Goal: Task Accomplishment & Management: Manage account settings

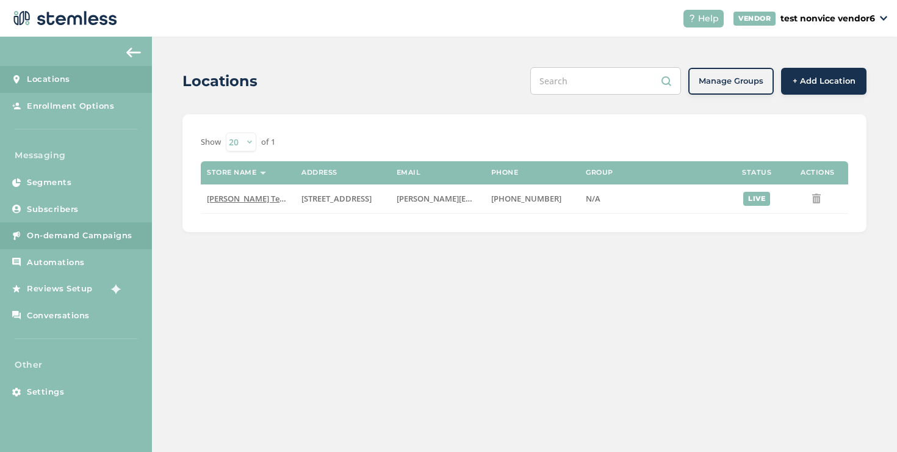
click at [137, 239] on link "On-demand Campaigns" at bounding box center [76, 235] width 152 height 27
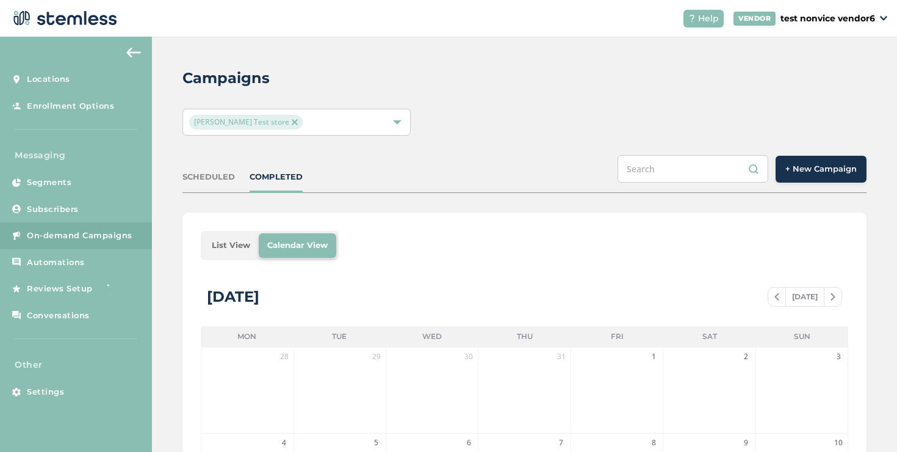
click at [776, 168] on button "+ New Campaign" at bounding box center [821, 169] width 91 height 27
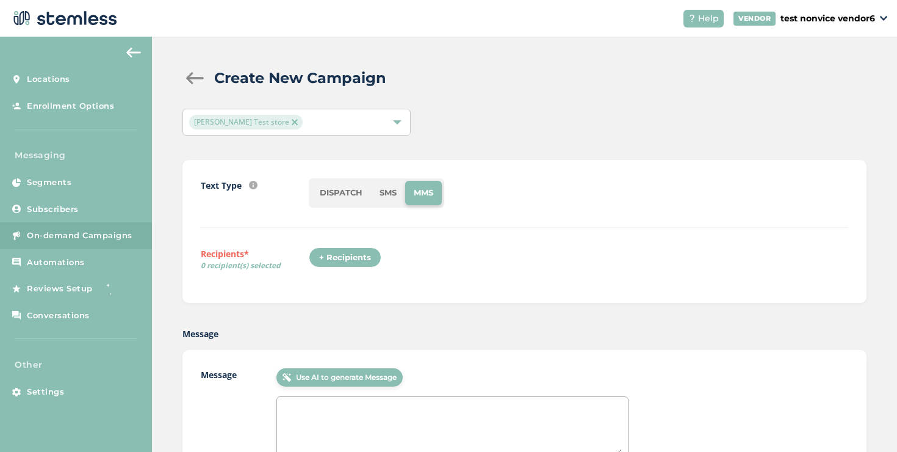
click at [344, 200] on li "DISPATCH" at bounding box center [341, 193] width 60 height 24
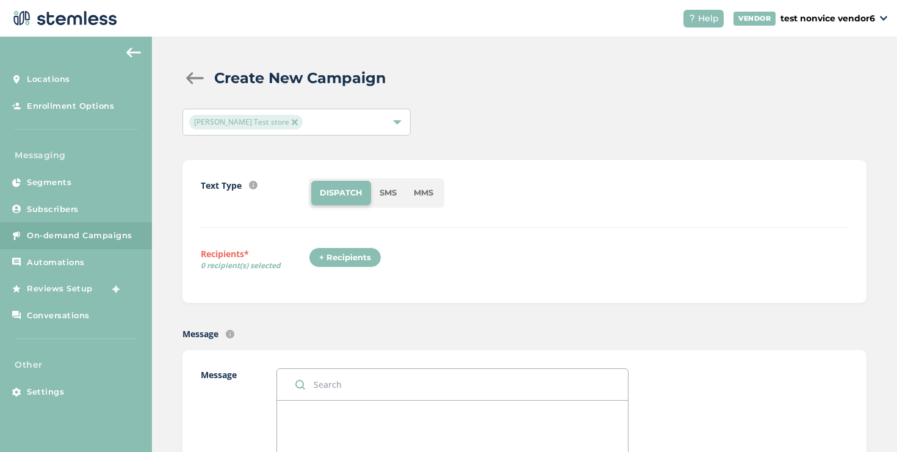
click at [352, 260] on div "+ Recipients" at bounding box center [345, 257] width 73 height 21
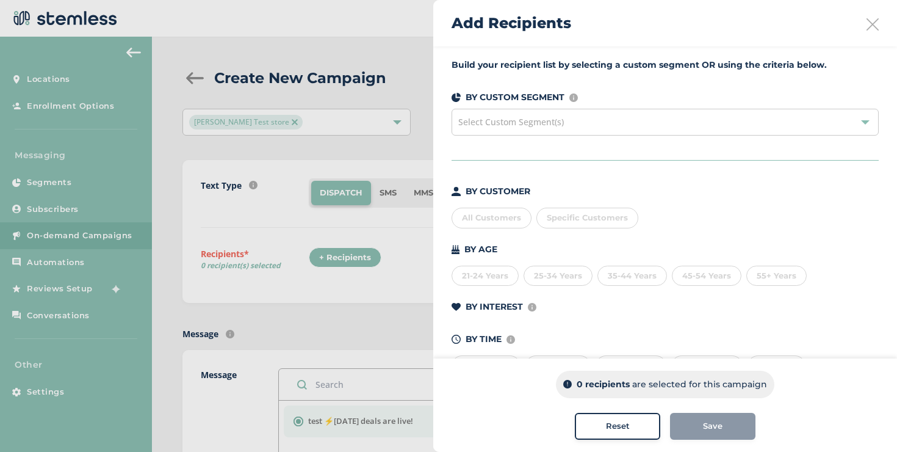
click at [552, 214] on span "Specific Customers" at bounding box center [587, 217] width 81 height 10
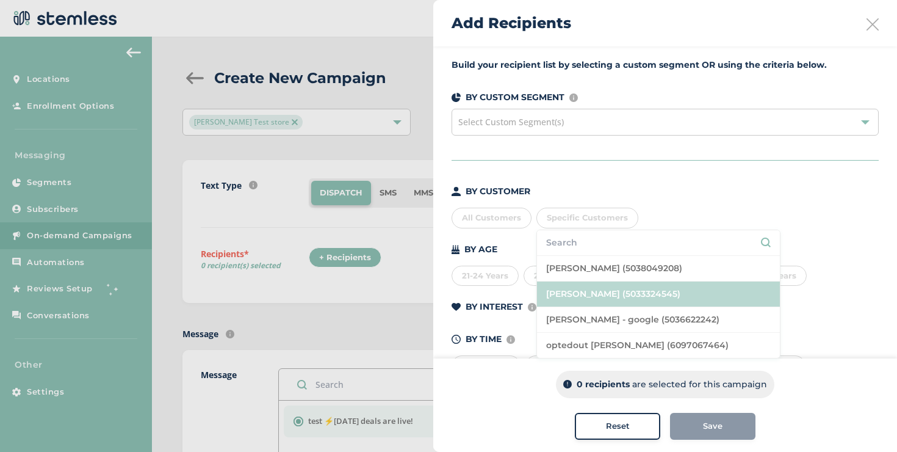
click at [570, 283] on li "koushi sunder (5033324545)" at bounding box center [658, 294] width 243 height 26
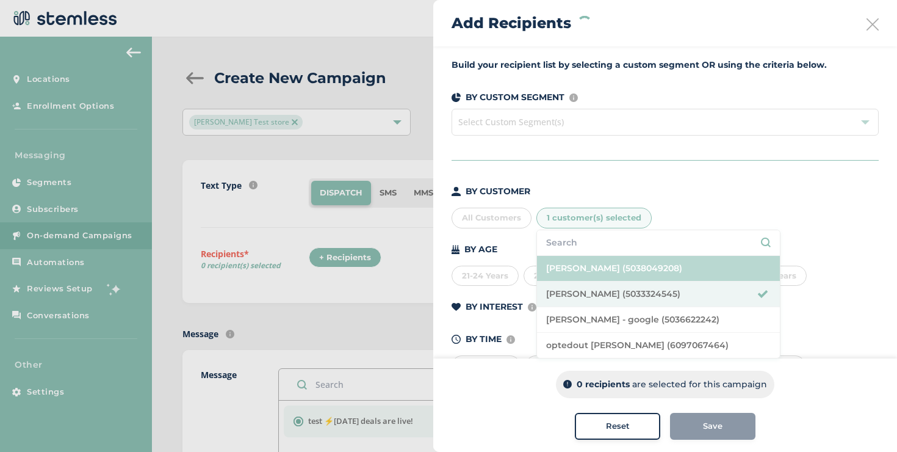
click at [568, 275] on li "Brian Shen (5038049208)" at bounding box center [658, 269] width 243 height 26
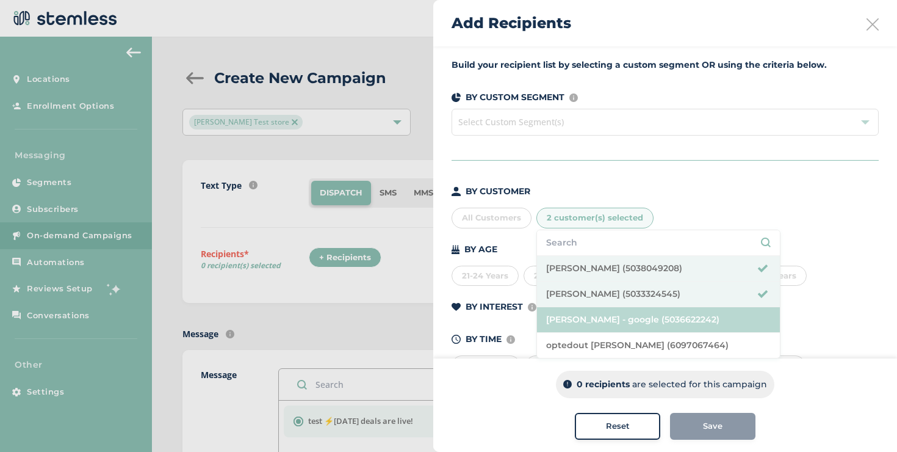
click at [570, 314] on li "koushi sunder - google (5036622242)" at bounding box center [658, 320] width 243 height 26
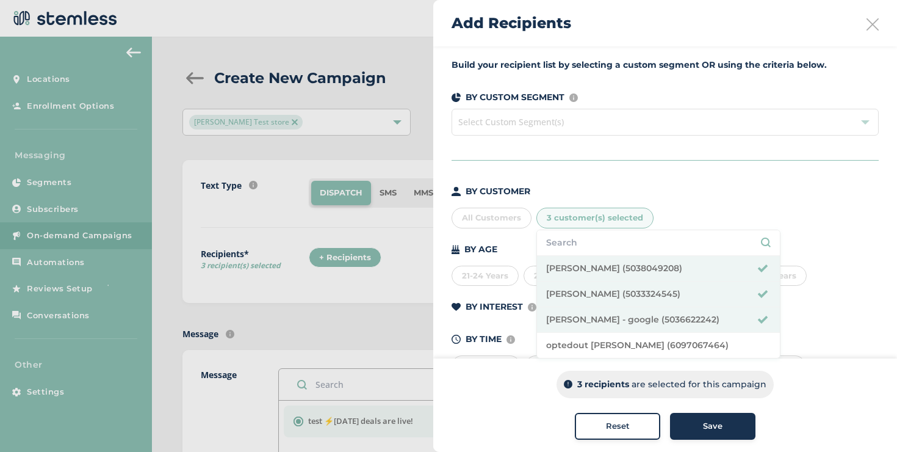
click at [691, 422] on div "Save" at bounding box center [713, 426] width 66 height 12
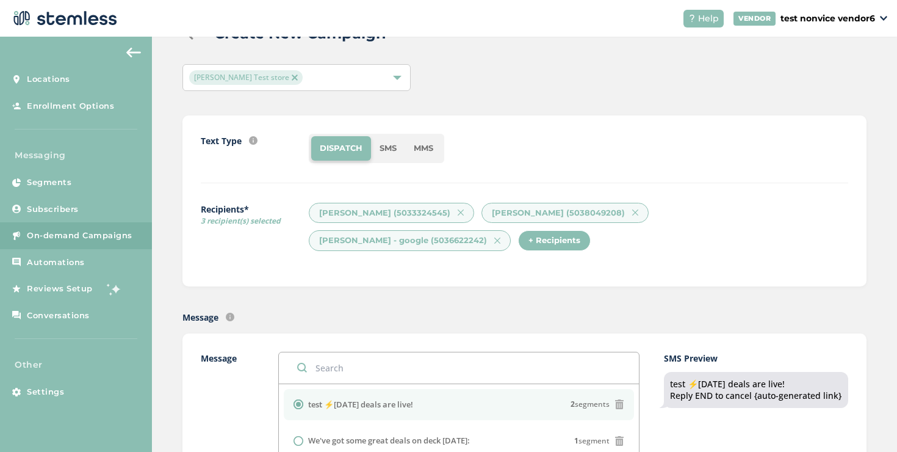
scroll to position [26, 0]
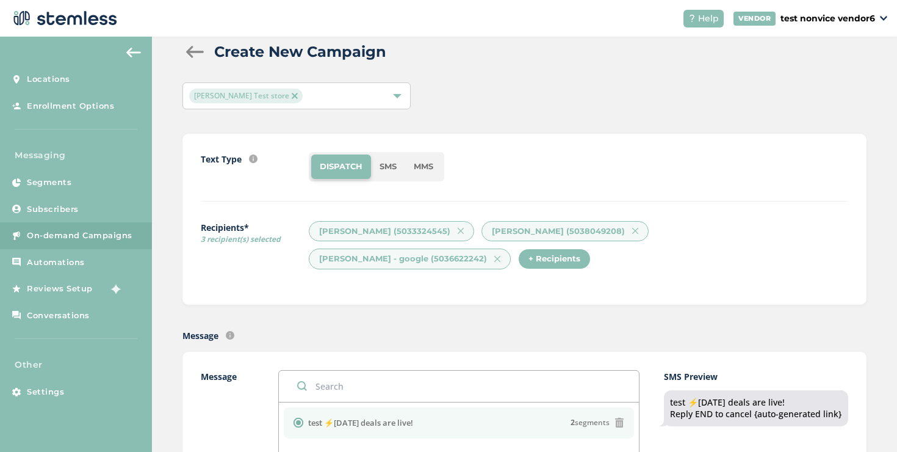
click at [414, 173] on li "MMS" at bounding box center [423, 166] width 37 height 24
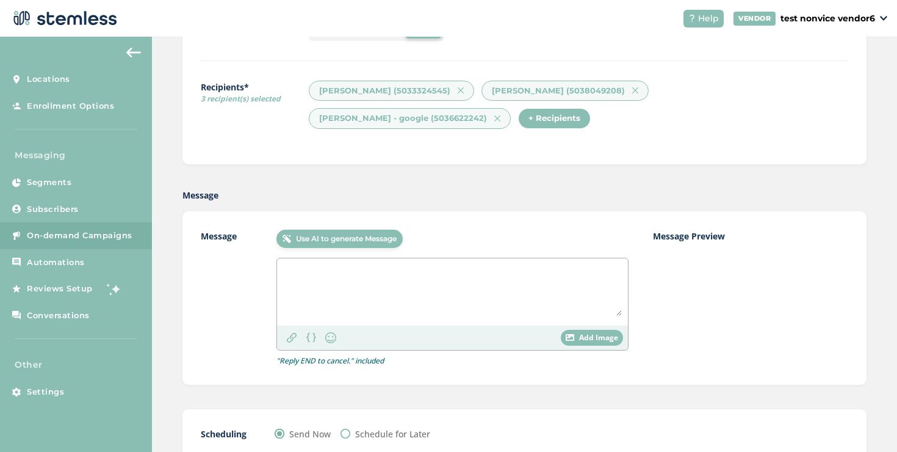
scroll to position [214, 0]
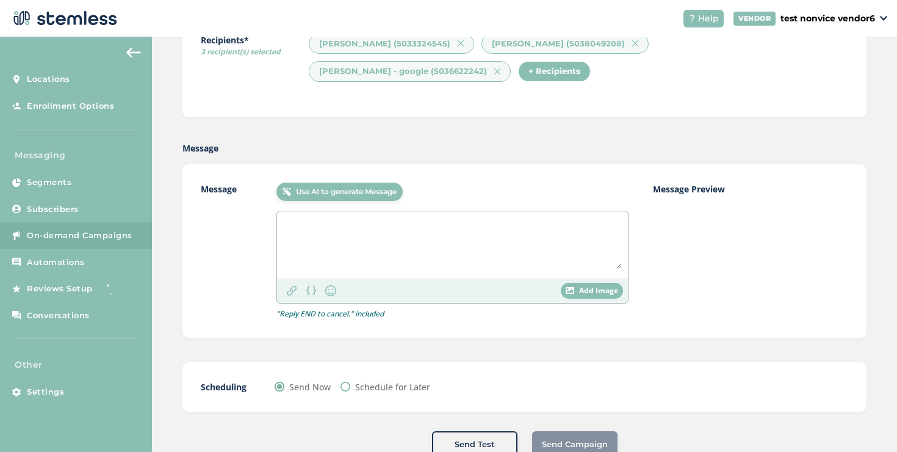
click at [320, 233] on textarea at bounding box center [452, 242] width 339 height 51
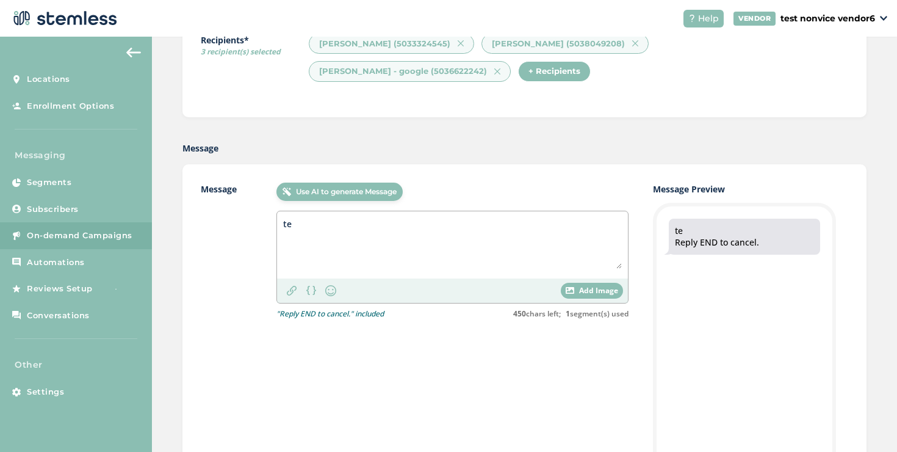
type textarea "t"
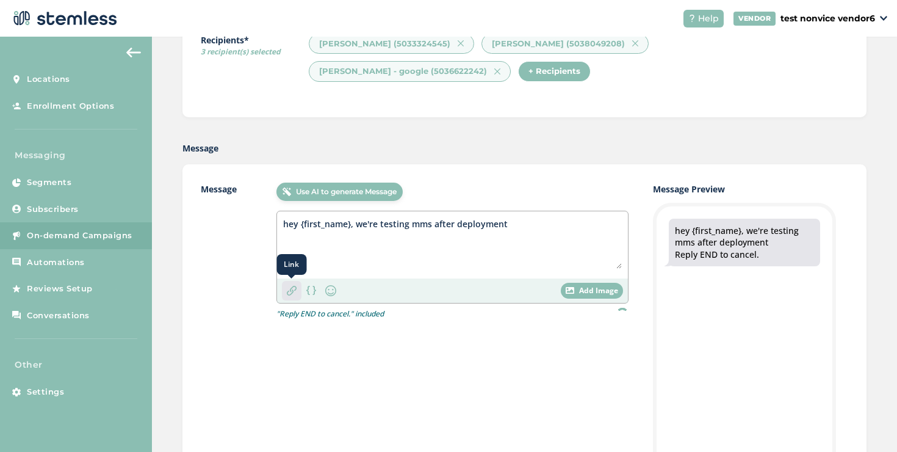
type textarea "hey {first_name}, we're testing mms after deployment"
click at [291, 290] on img at bounding box center [292, 291] width 10 height 10
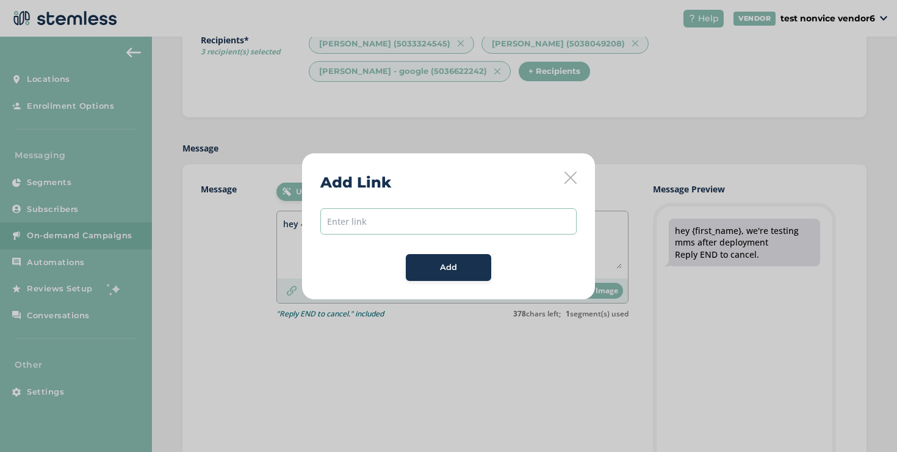
click at [381, 222] on input "text" at bounding box center [449, 221] width 256 height 26
type input "https://www.youtube.com/"
click at [437, 279] on button "Add" at bounding box center [448, 267] width 85 height 27
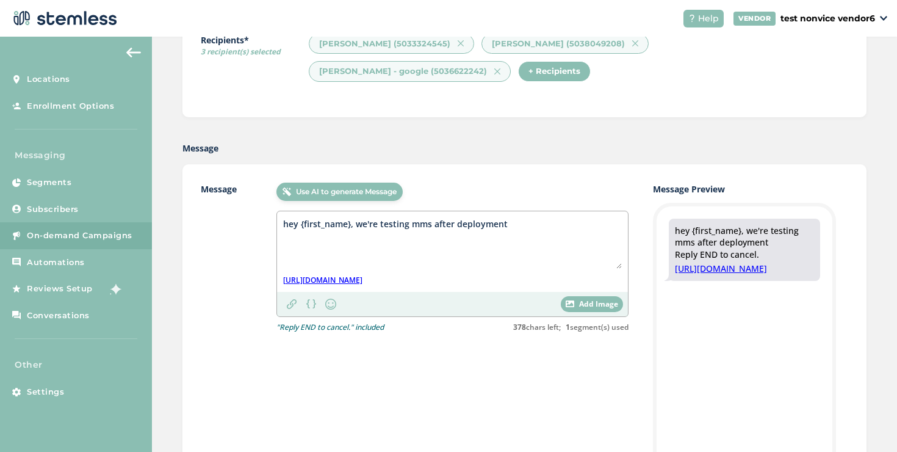
click at [567, 306] on div "Add Image" at bounding box center [592, 304] width 62 height 16
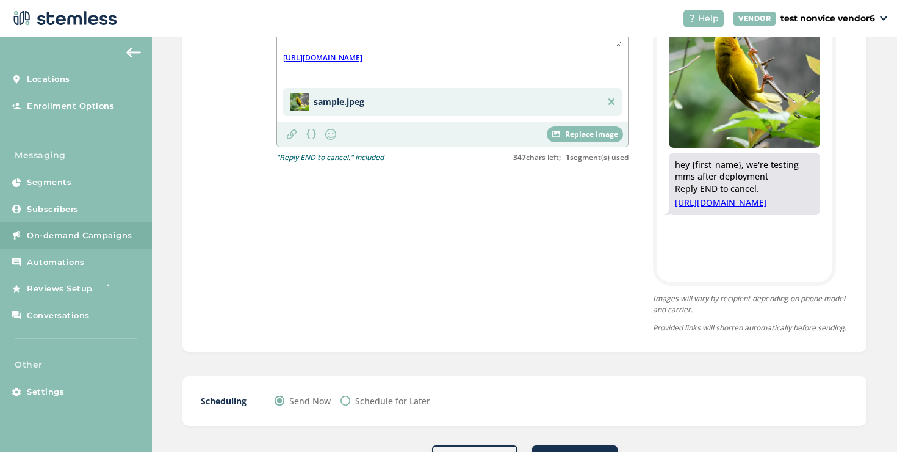
scroll to position [497, 0]
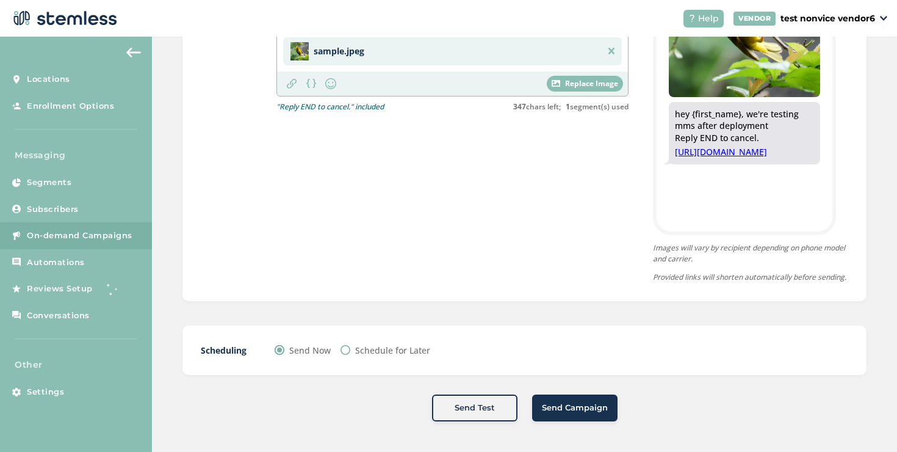
drag, startPoint x: 534, startPoint y: 400, endPoint x: 406, endPoint y: 266, distance: 186.1
click at [468, 330] on div "Create New Campaign Swapnil Test store Text Type SMS : A cost effective way to …" at bounding box center [524, 1] width 745 height 902
click at [557, 417] on button "Send Campaign" at bounding box center [574, 407] width 85 height 27
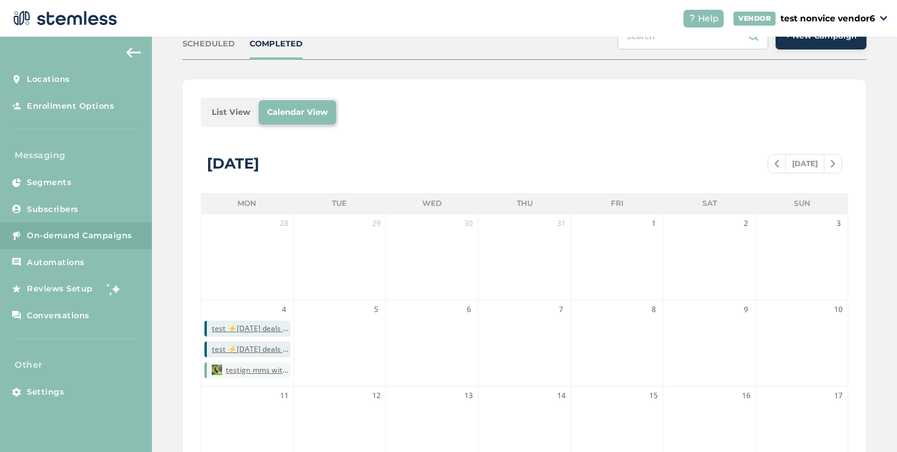
scroll to position [132, 0]
click at [223, 112] on li "List View" at bounding box center [231, 113] width 56 height 24
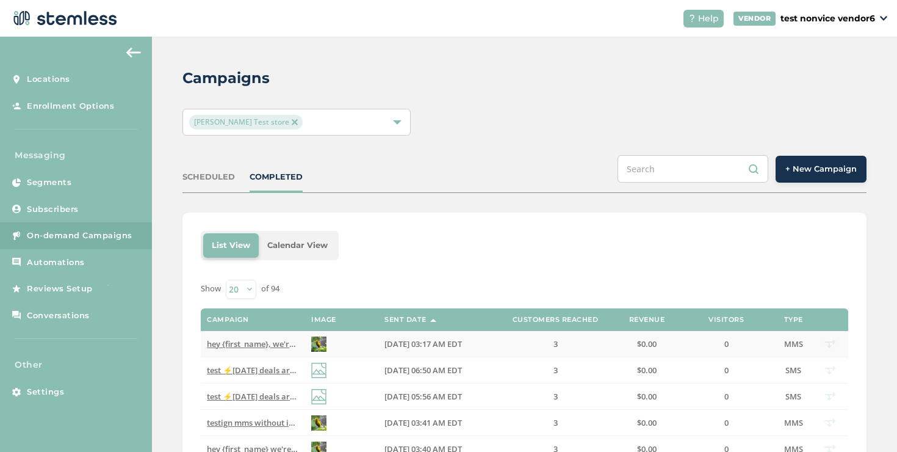
click at [256, 346] on span "hey {first_name}, we're testing mms after deployment Reply END to cancel" at bounding box center [346, 343] width 278 height 11
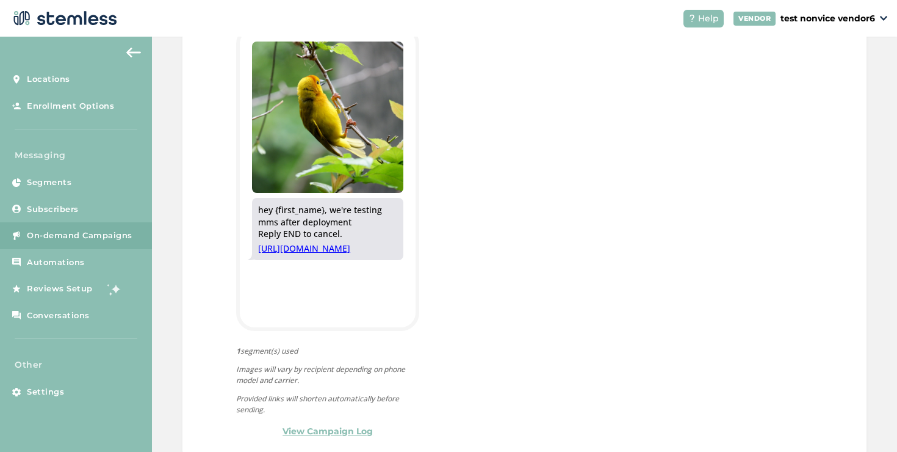
scroll to position [413, 0]
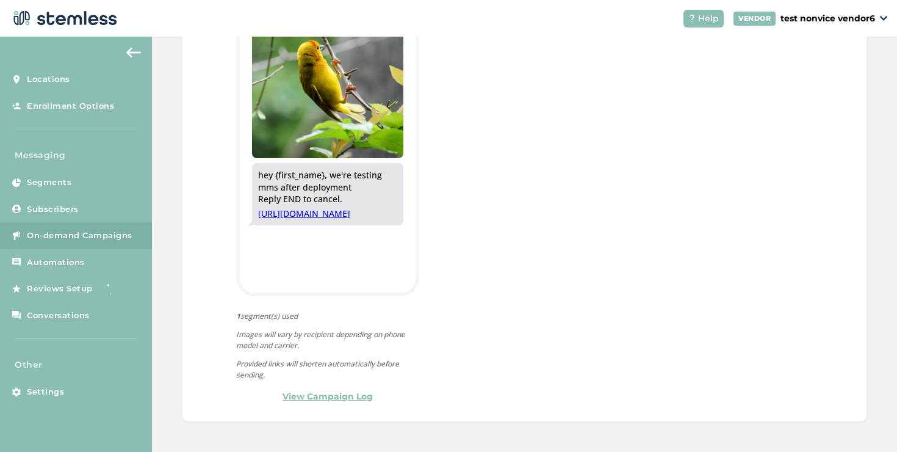
click at [316, 395] on link "View Campaign Log" at bounding box center [328, 396] width 90 height 13
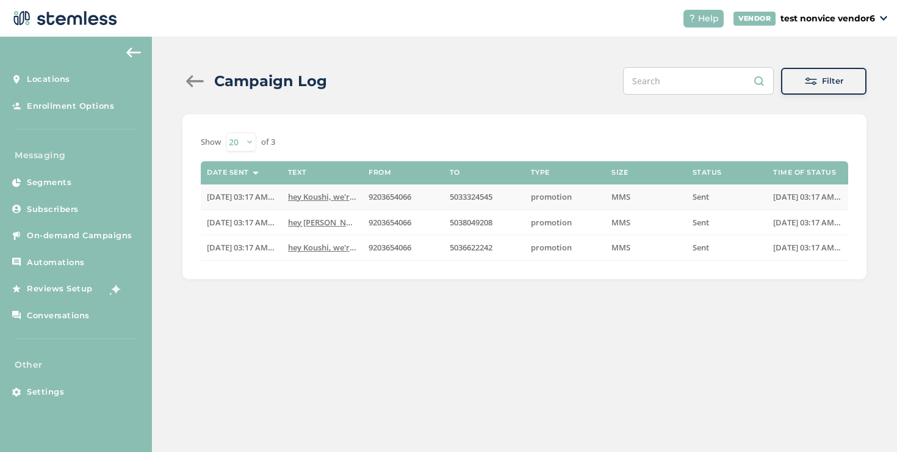
click at [327, 202] on td "hey Koushi, we're testing mms after deployment Rep..." at bounding box center [322, 196] width 81 height 25
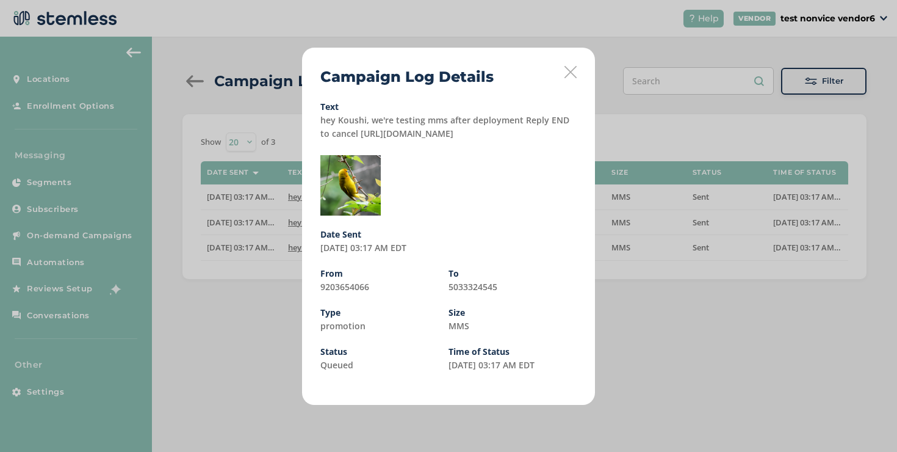
drag, startPoint x: 476, startPoint y: 132, endPoint x: 350, endPoint y: 137, distance: 125.9
click at [350, 137] on div "Text hey Koushi, we're testing mms after deployment Reply END to cancel https:/…" at bounding box center [449, 122] width 256 height 38
copy label "https://stmlss.txtalert.co/QObl"
click at [225, 75] on div "Campaign Log Details Text hey Koushi, we're testing mms after deployment Reply …" at bounding box center [448, 226] width 897 height 452
click at [193, 82] on div "Campaign Log Details Text hey Koushi, we're testing mms after deployment Reply …" at bounding box center [448, 226] width 897 height 452
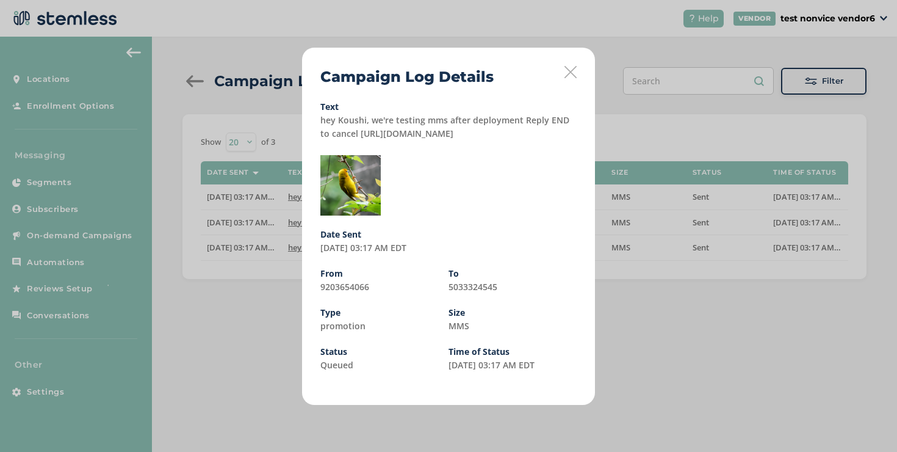
click at [191, 81] on div "Campaign Log Details Text hey Koushi, we're testing mms after deployment Reply …" at bounding box center [448, 226] width 897 height 452
click at [573, 74] on icon at bounding box center [571, 72] width 12 height 12
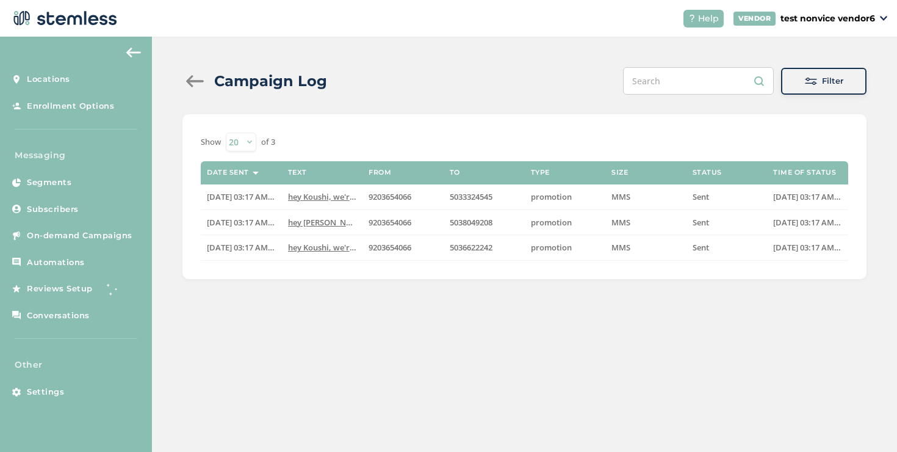
click at [194, 81] on div at bounding box center [195, 81] width 24 height 12
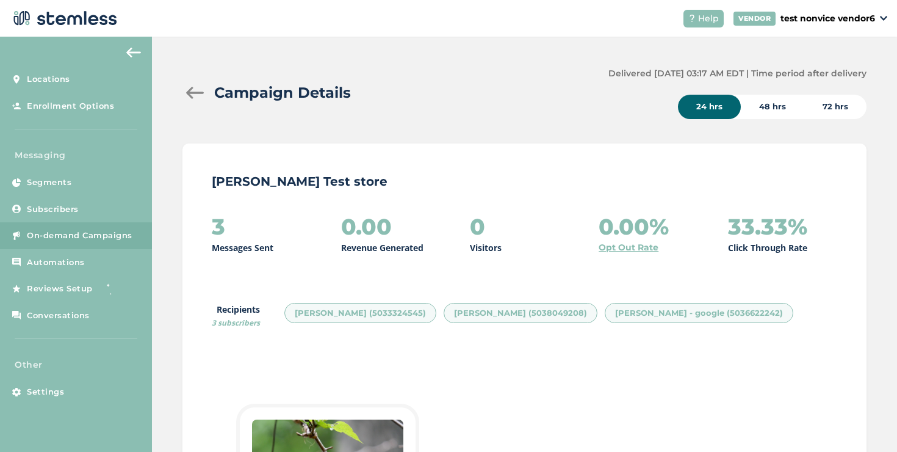
click at [196, 90] on div at bounding box center [195, 93] width 24 height 12
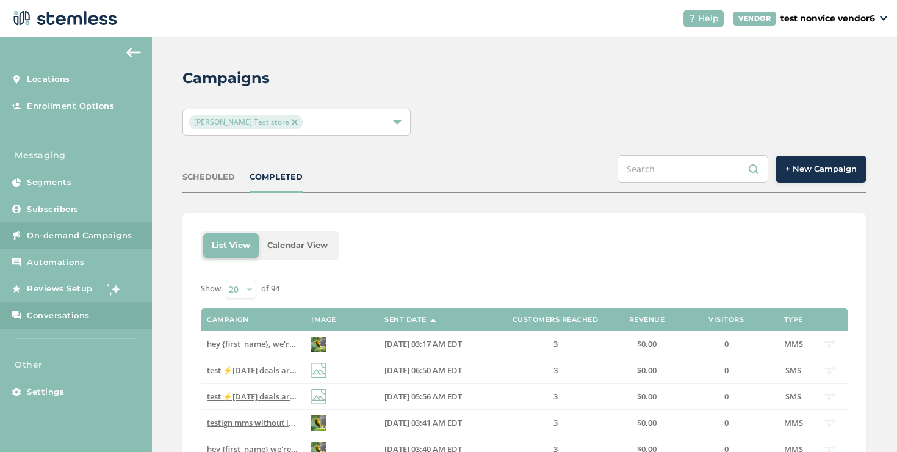
click at [87, 311] on span "Conversations" at bounding box center [58, 316] width 63 height 12
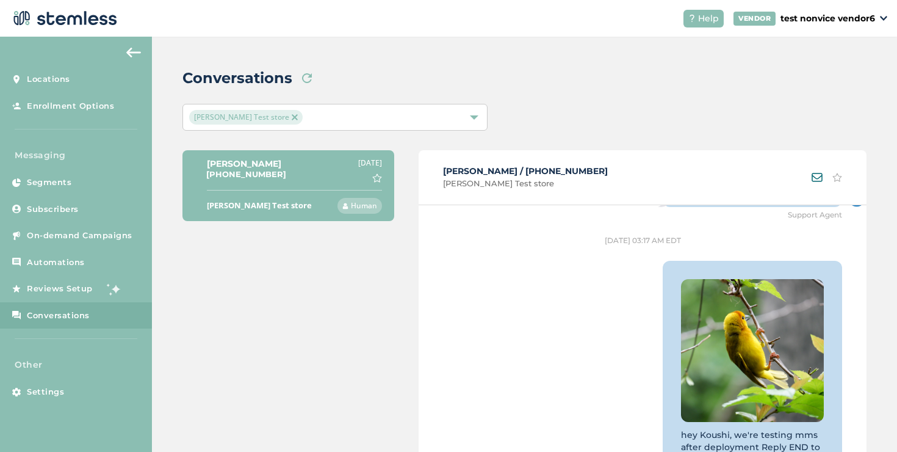
scroll to position [211, 0]
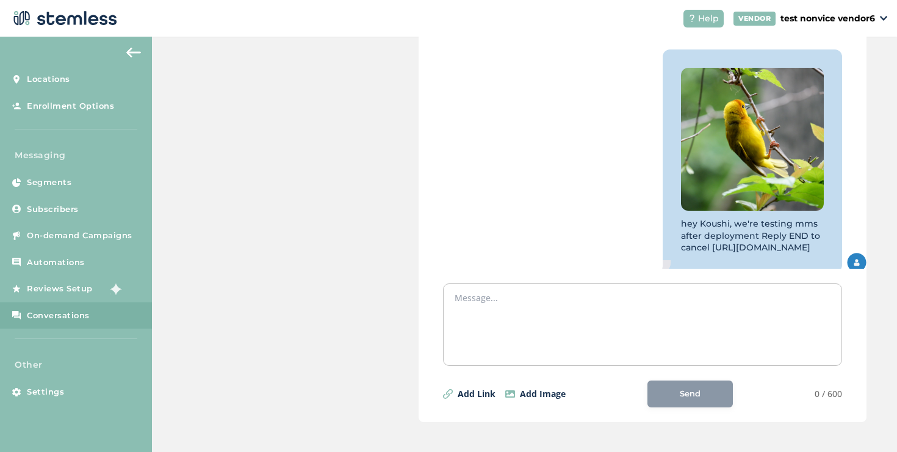
click at [556, 308] on textarea at bounding box center [643, 321] width 376 height 61
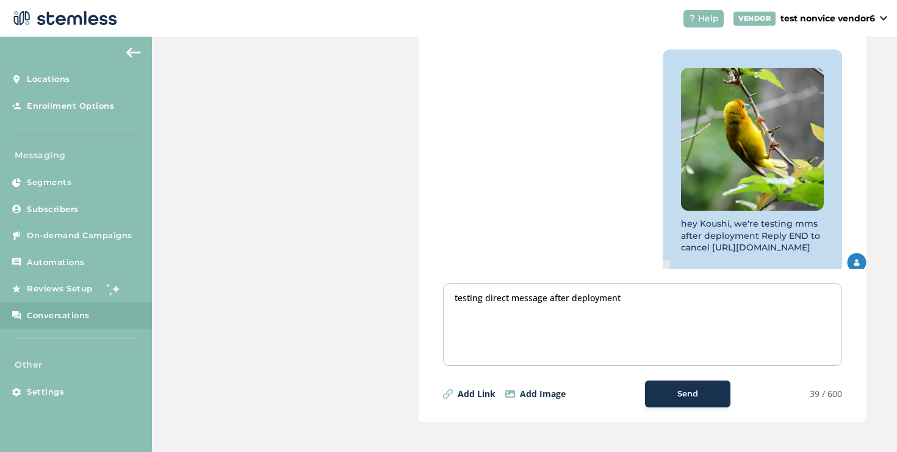
type textarea "testing direct message after deployment"
click at [670, 396] on div "Send" at bounding box center [688, 394] width 66 height 12
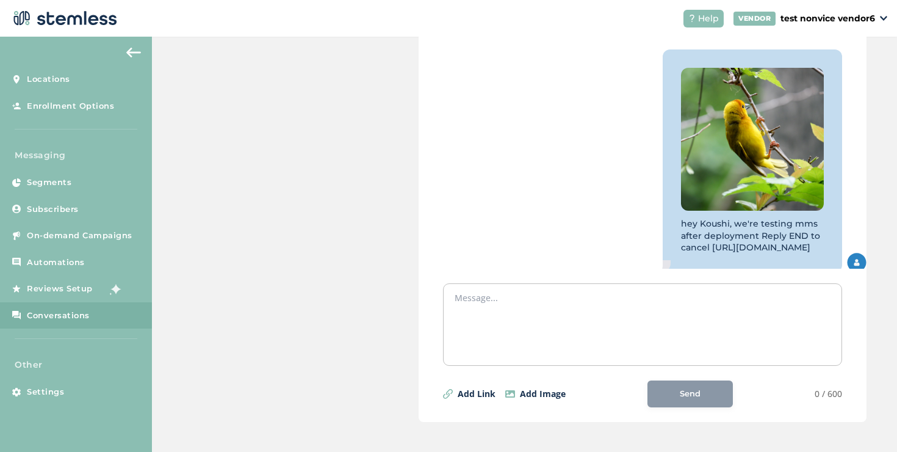
scroll to position [1505, 0]
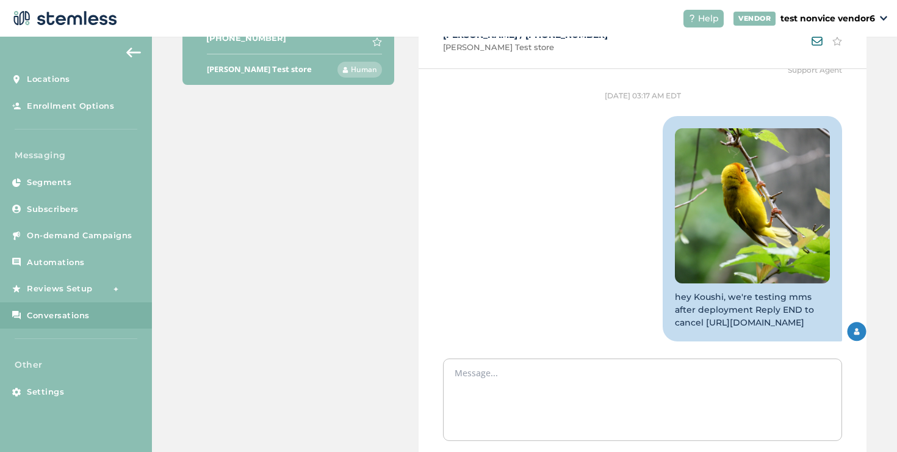
scroll to position [78, 0]
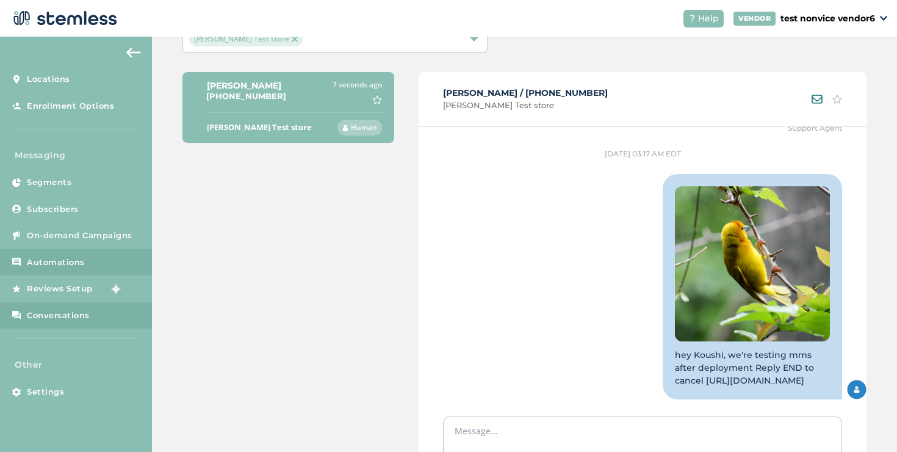
click at [81, 261] on span "Automations" at bounding box center [56, 262] width 58 height 12
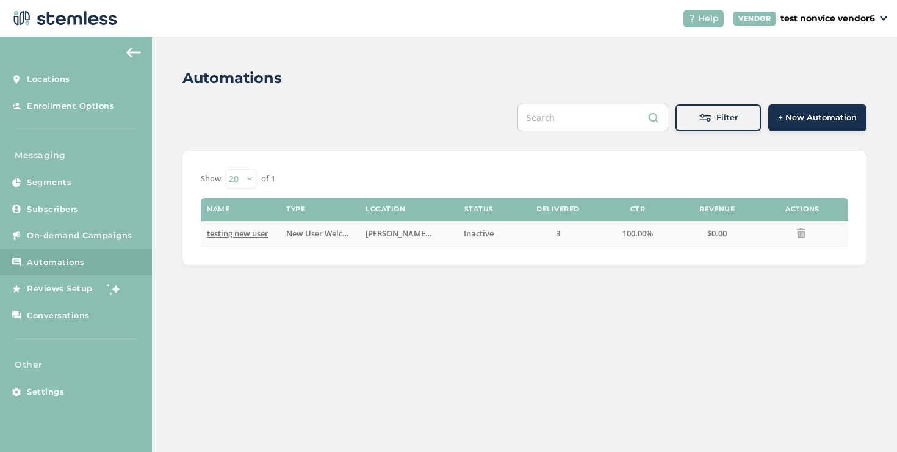
click at [245, 236] on span "testing new user" at bounding box center [238, 233] width 62 height 11
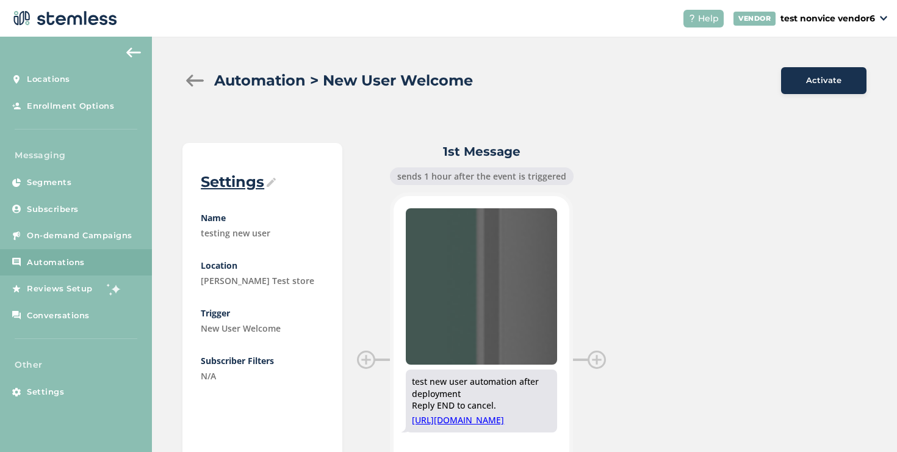
click at [195, 80] on div at bounding box center [195, 80] width 24 height 12
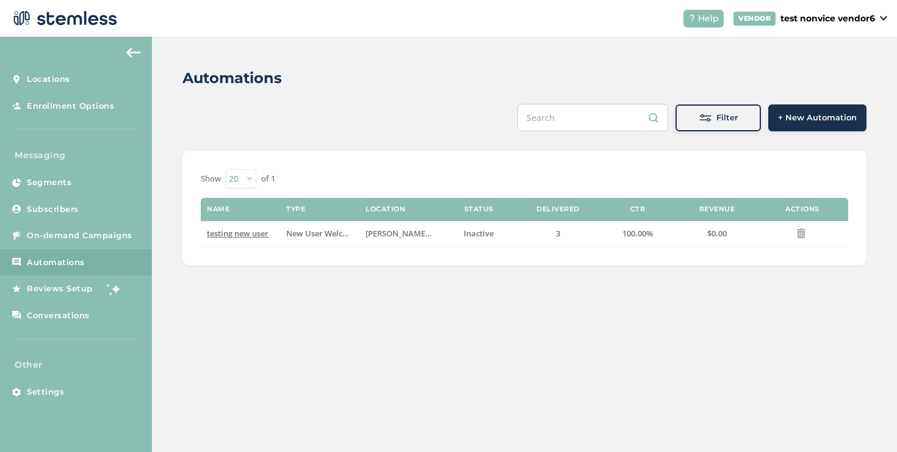
click at [107, 406] on aside "Locations Enrollment Options Messaging Segments Subscribers On-demand Campaigns…" at bounding box center [76, 244] width 152 height 415
click at [106, 397] on link "Settings" at bounding box center [76, 392] width 152 height 27
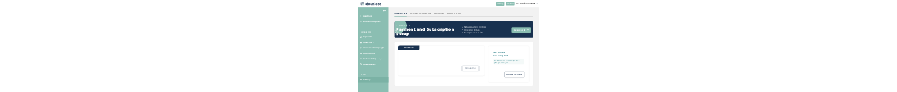
scroll to position [53, 0]
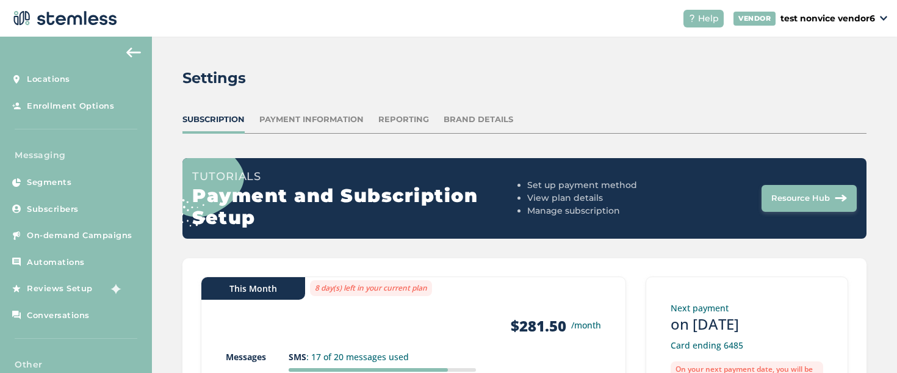
scroll to position [162, 0]
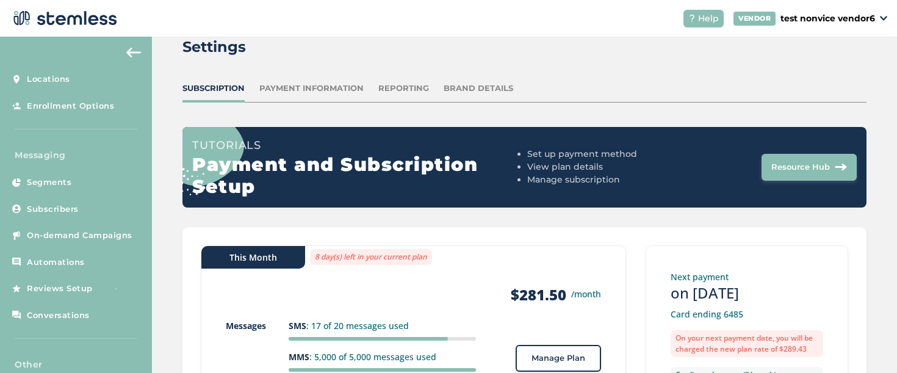
scroll to position [173, 0]
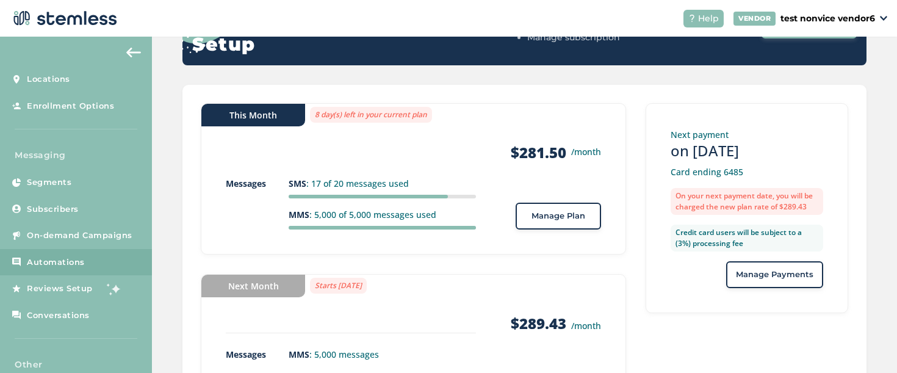
click at [93, 272] on link "Automations" at bounding box center [76, 262] width 152 height 27
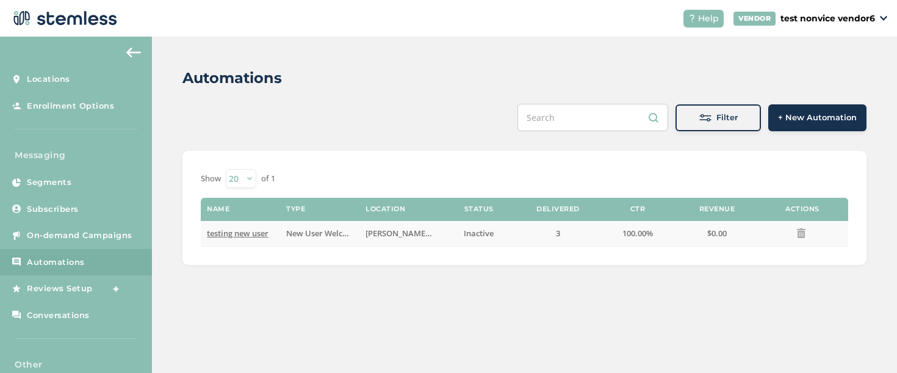
click at [266, 231] on span "testing new user" at bounding box center [238, 233] width 62 height 11
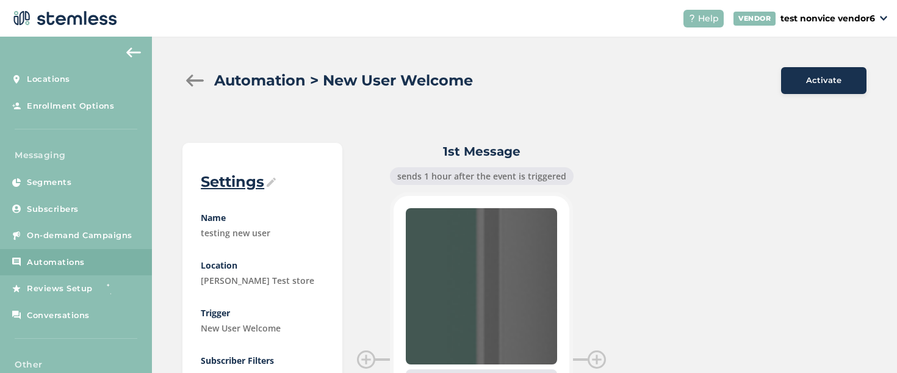
click at [793, 91] on button "Activate" at bounding box center [823, 80] width 85 height 27
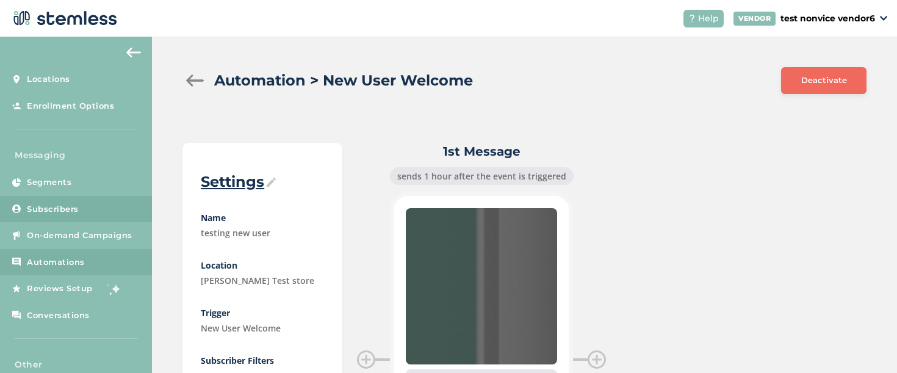
click at [79, 217] on link "Subscribers" at bounding box center [76, 209] width 152 height 27
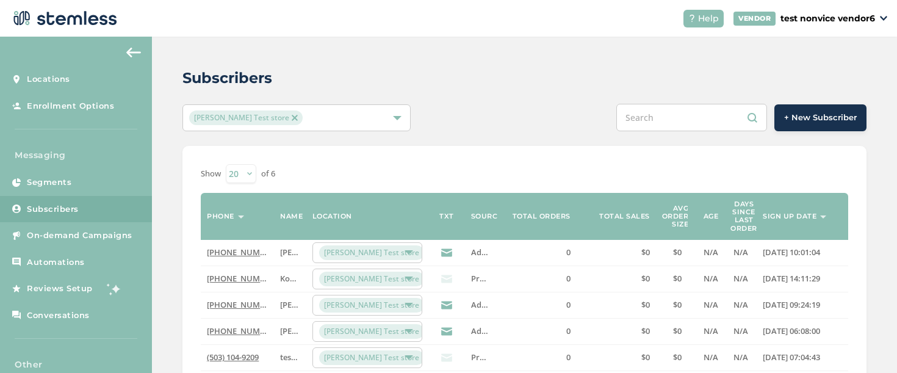
copy link "503) 662-2241"
drag, startPoint x: 266, startPoint y: 278, endPoint x: 276, endPoint y: 281, distance: 10.8
click at [276, 281] on tr "(503) 662-2241 Koushi SunderGoogle Swapnil Test store Promo Enrollment Page 0 $…" at bounding box center [525, 279] width 648 height 26
click at [814, 119] on span "+ New Subscriber" at bounding box center [820, 118] width 73 height 12
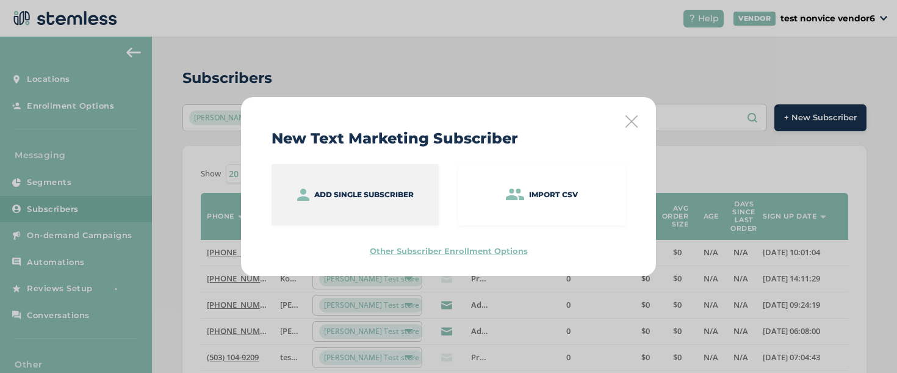
click at [403, 207] on div "Add single subscriber" at bounding box center [355, 194] width 167 height 61
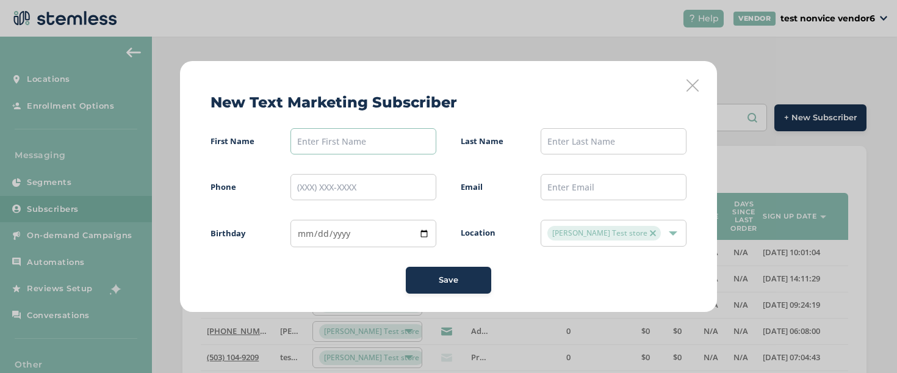
click at [374, 149] on input "text" at bounding box center [364, 141] width 146 height 26
type input "mohammad"
type input "testing"
click at [366, 196] on input "tel" at bounding box center [364, 187] width 146 height 26
paste input "(503) 662-2241"
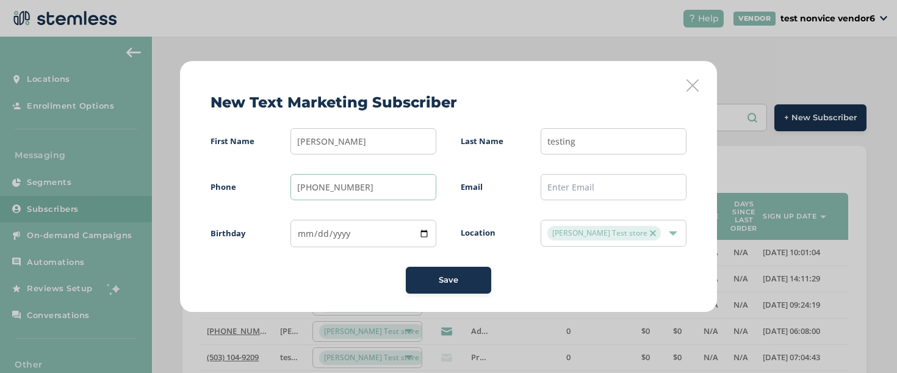
type input "(503) 662-2242"
click at [564, 188] on input "text" at bounding box center [614, 187] width 146 height 26
click at [694, 82] on icon at bounding box center [693, 85] width 12 height 12
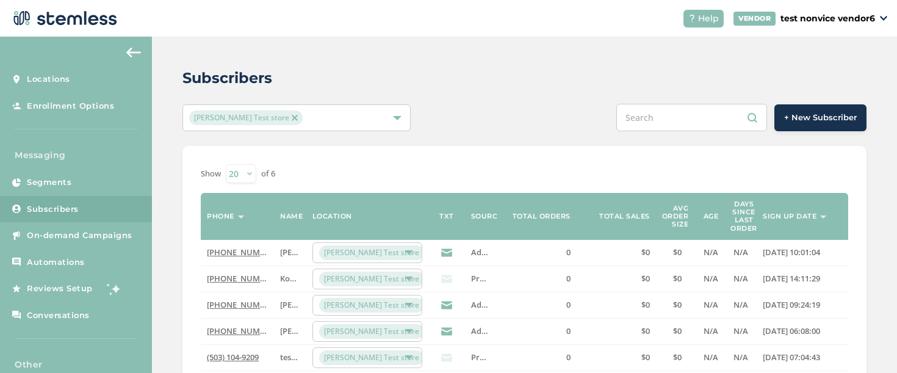
click at [780, 123] on button "+ New Subscriber" at bounding box center [821, 117] width 92 height 27
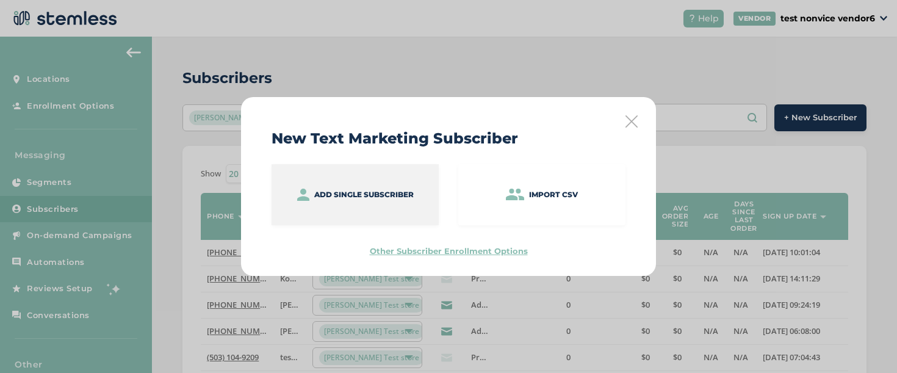
click at [411, 198] on p "Add single subscriber" at bounding box center [364, 194] width 100 height 11
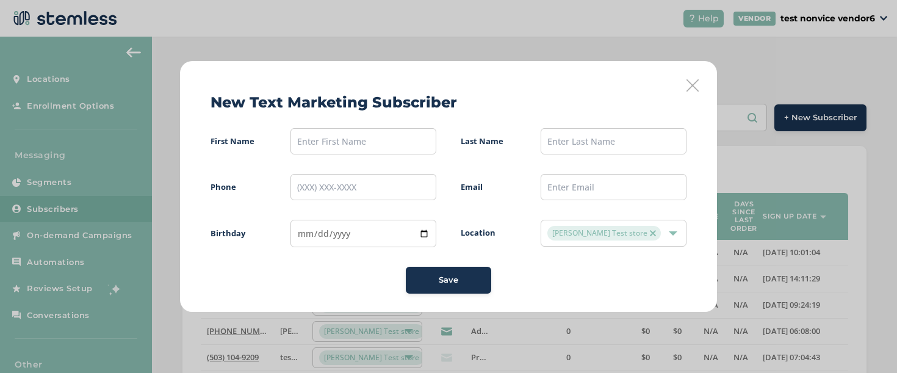
click at [331, 156] on span "First Name Last Name Phone Email Birthday Location Swapnil Test store Save" at bounding box center [449, 210] width 476 height 165
click at [330, 148] on input "text" at bounding box center [364, 141] width 146 height 26
paste input "503) 662-2241"
type input "503) 662-2242"
click at [354, 173] on span "First Name 503) 662-2242 Last Name Phone Email Birthday Location Swapnil Test s…" at bounding box center [449, 210] width 476 height 165
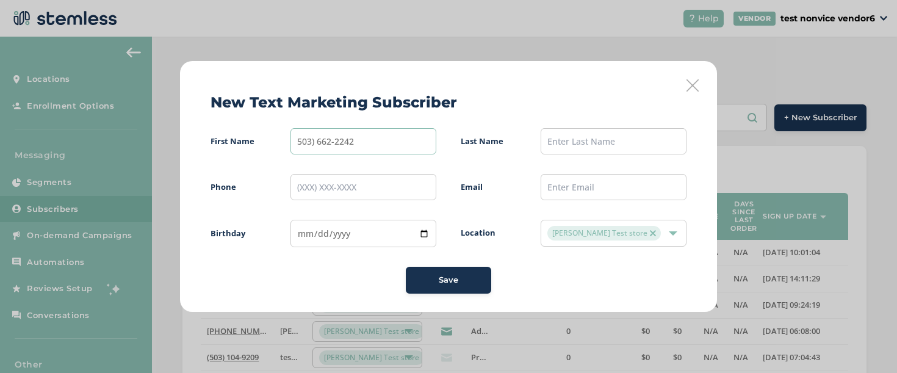
click at [345, 139] on input "503) 662-2242" at bounding box center [364, 141] width 146 height 26
click at [358, 181] on input "tel" at bounding box center [364, 187] width 146 height 26
paste input "(503) 662-2242"
type input "(503) 662-2242"
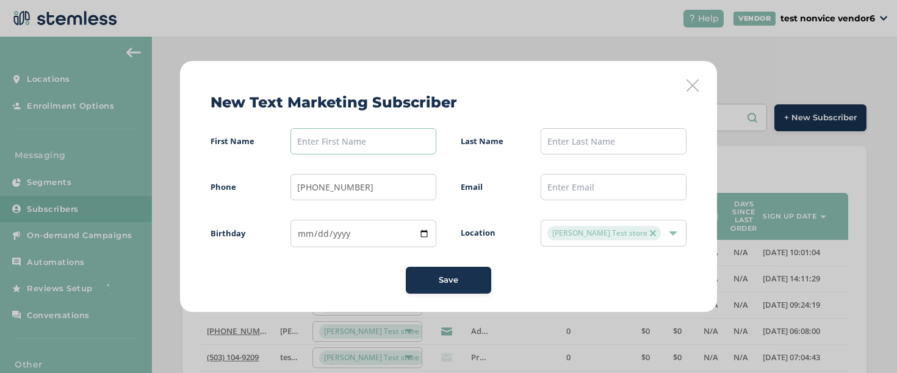
click at [364, 149] on input "text" at bounding box center [364, 141] width 146 height 26
type input "mohammad"
click at [584, 145] on input "text" at bounding box center [614, 141] width 146 height 26
type input "testing"
click at [429, 273] on button "Save" at bounding box center [448, 280] width 85 height 27
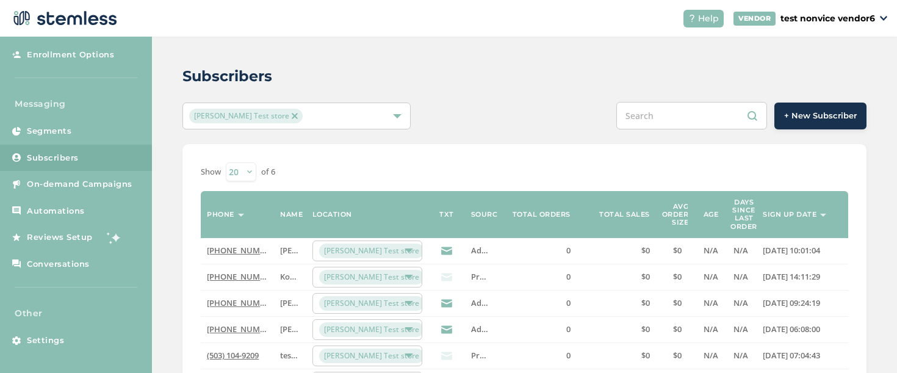
scroll to position [2, 0]
drag, startPoint x: 263, startPoint y: 331, endPoint x: 195, endPoint y: 331, distance: 67.8
click at [195, 331] on div "Show 20 50 100 of 6 Phone Name Location TXT Source Total orders Total sales Avg…" at bounding box center [525, 278] width 684 height 270
click at [640, 107] on input "text" at bounding box center [692, 114] width 151 height 27
paste input "503) 662-2242"
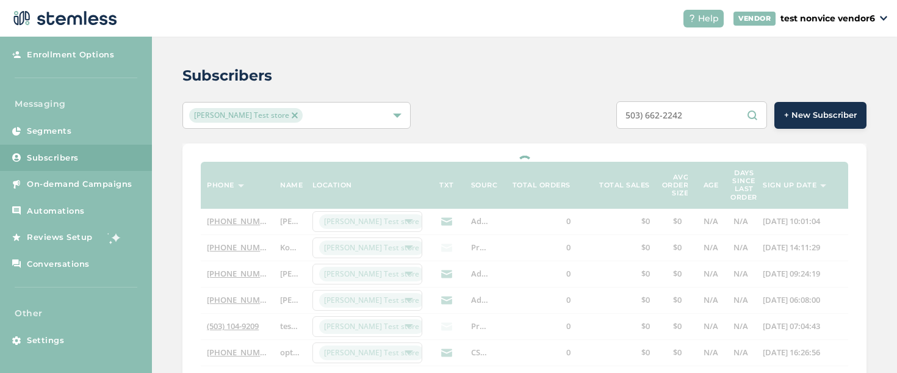
scroll to position [0, 0]
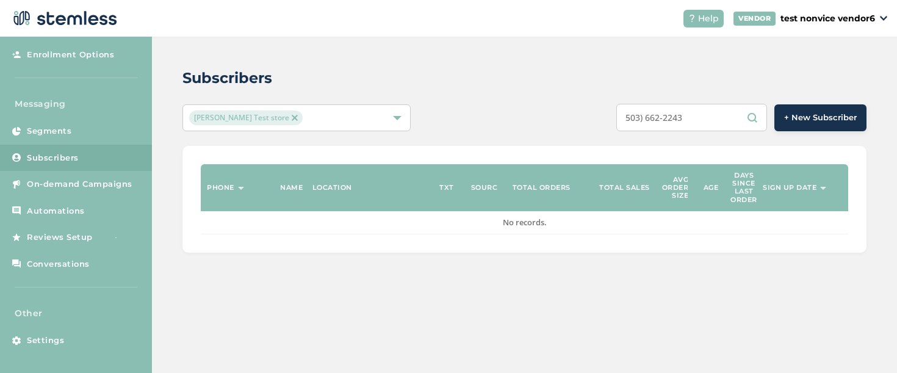
drag, startPoint x: 703, startPoint y: 118, endPoint x: 640, endPoint y: 120, distance: 63.5
click at [640, 120] on input "503) 662-2243" at bounding box center [692, 117] width 151 height 27
type input "503) 662-2243"
click at [801, 115] on span "+ New Subscriber" at bounding box center [820, 118] width 73 height 12
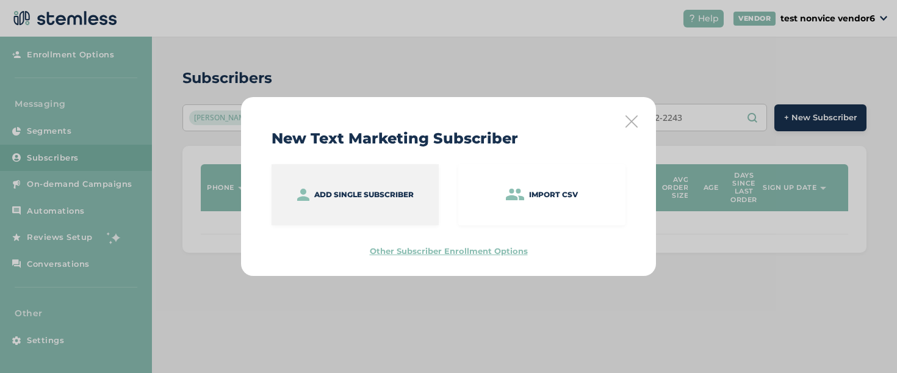
click at [411, 192] on p "Add single subscriber" at bounding box center [364, 194] width 100 height 11
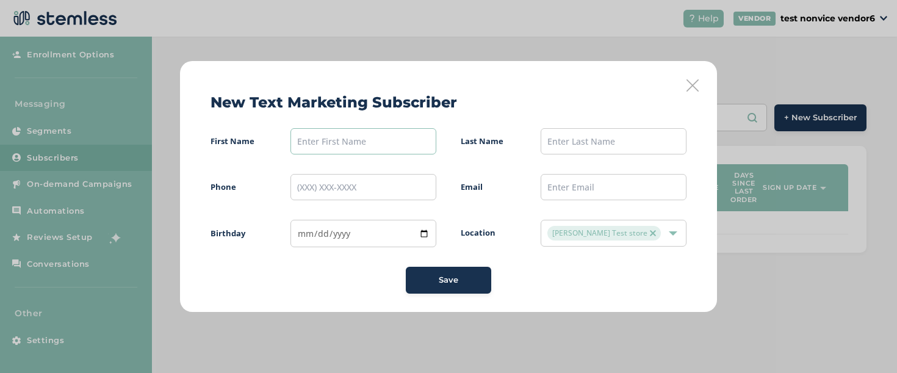
click at [356, 131] on input "text" at bounding box center [364, 141] width 146 height 26
click at [341, 183] on input "tel" at bounding box center [364, 187] width 146 height 26
paste input "(503) 662-2243"
type input "(503) 662-2243"
click at [338, 139] on input "text" at bounding box center [364, 141] width 146 height 26
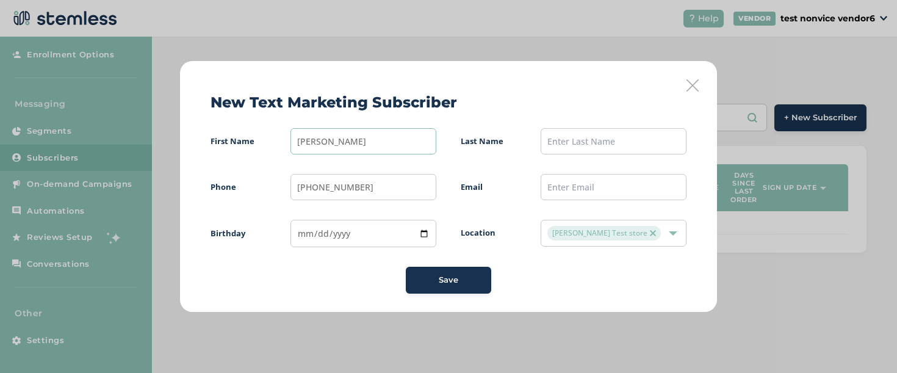
type input "mohammad"
type input "testin2"
click at [419, 274] on button "Save" at bounding box center [448, 280] width 85 height 27
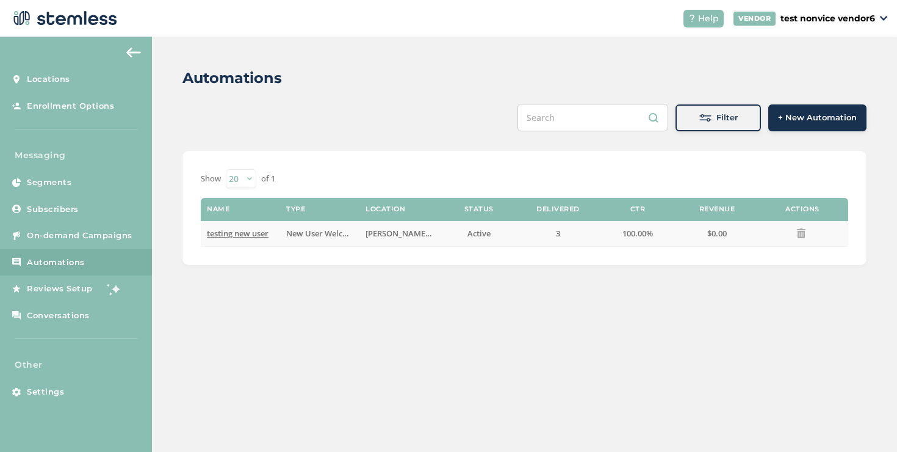
click at [235, 234] on span "testing new user" at bounding box center [238, 233] width 62 height 11
